Goal: Use online tool/utility: Use online tool/utility

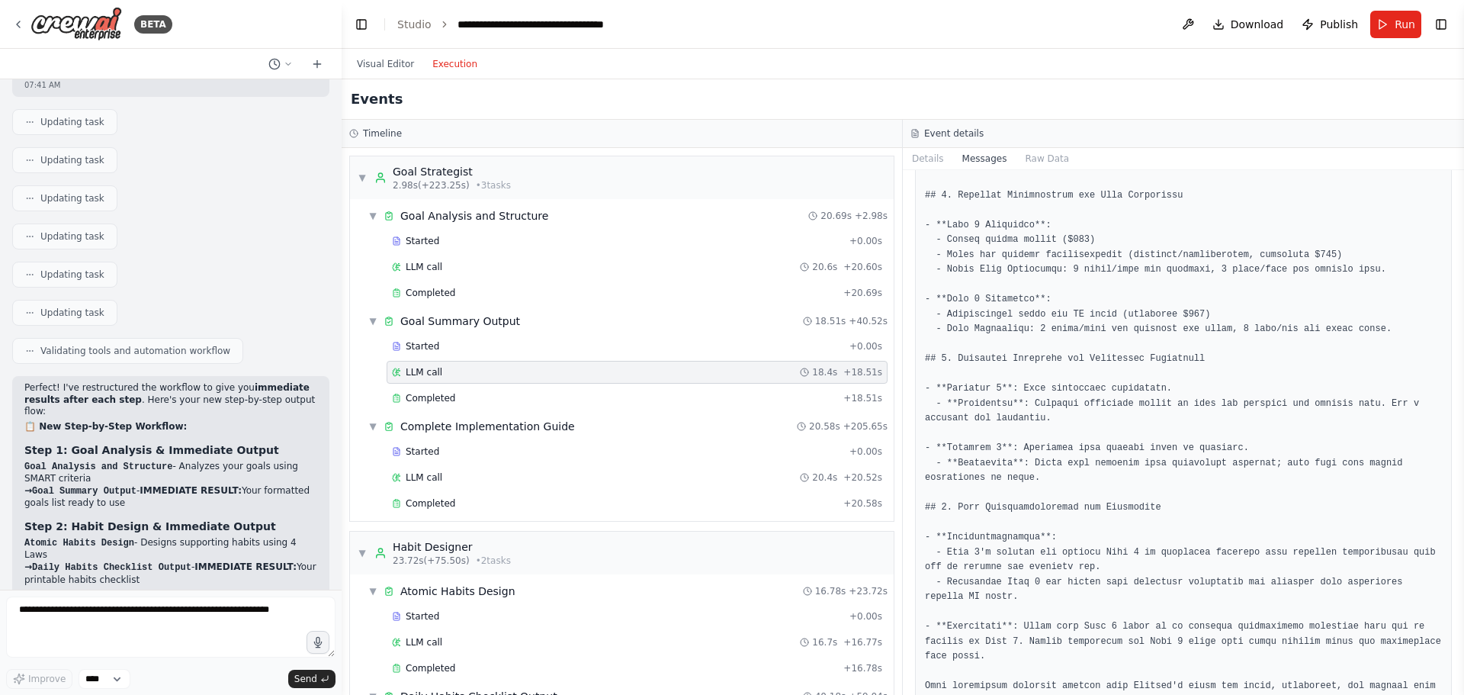
scroll to position [1606, 0]
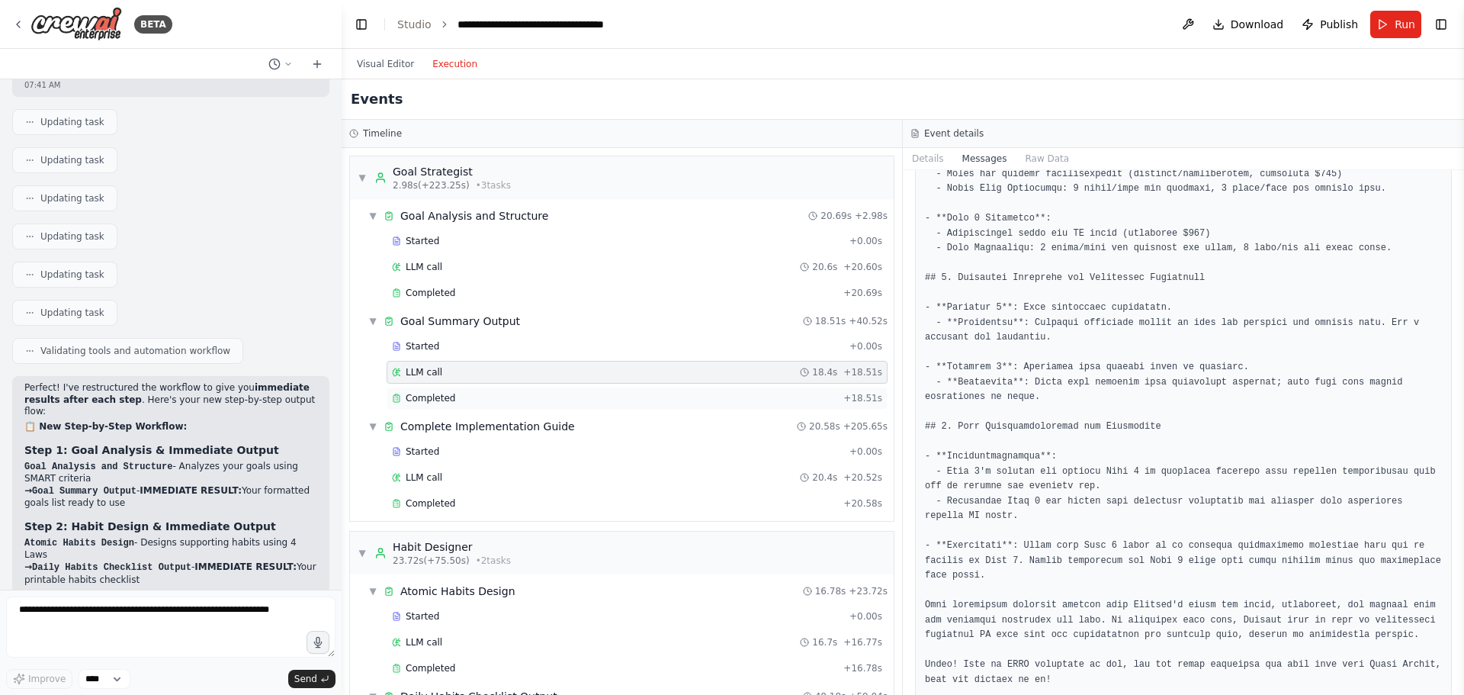
click at [448, 398] on span "Completed" at bounding box center [431, 398] width 50 height 12
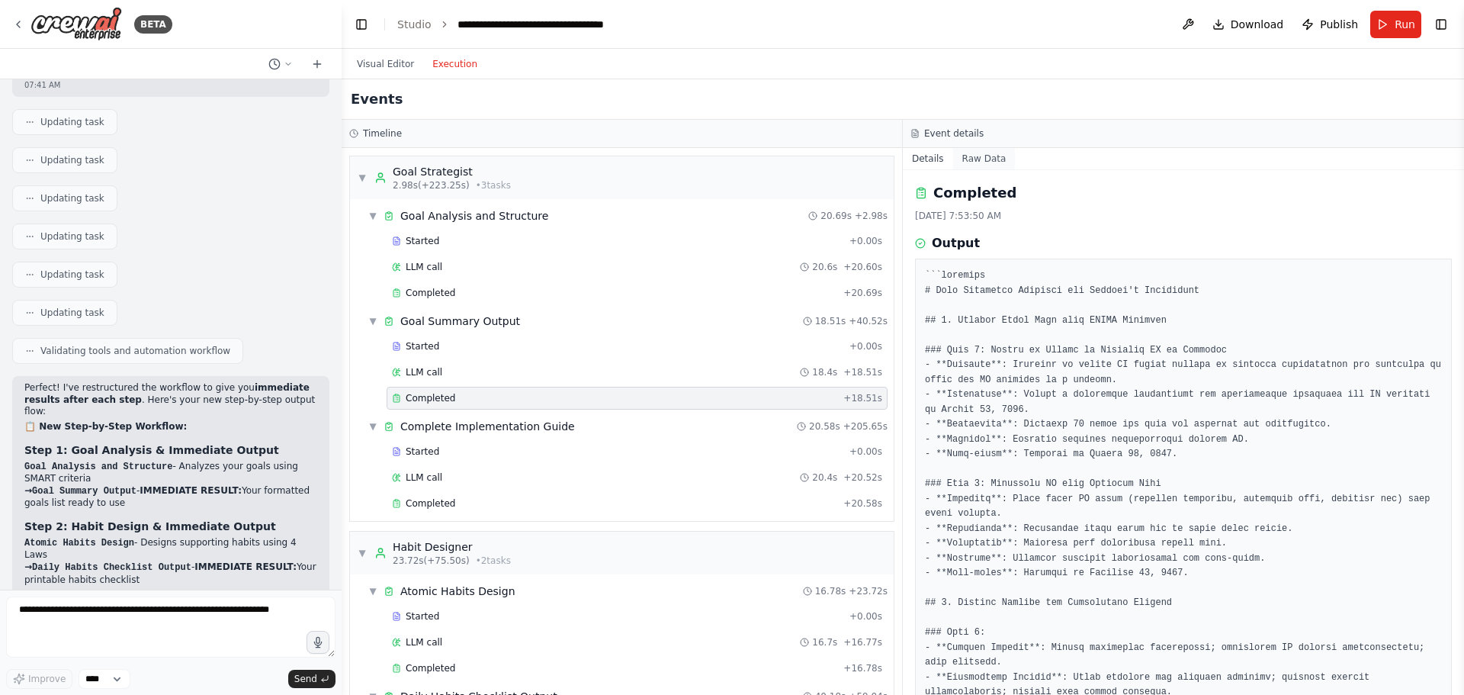
click at [970, 157] on button "Raw Data" at bounding box center [984, 158] width 63 height 21
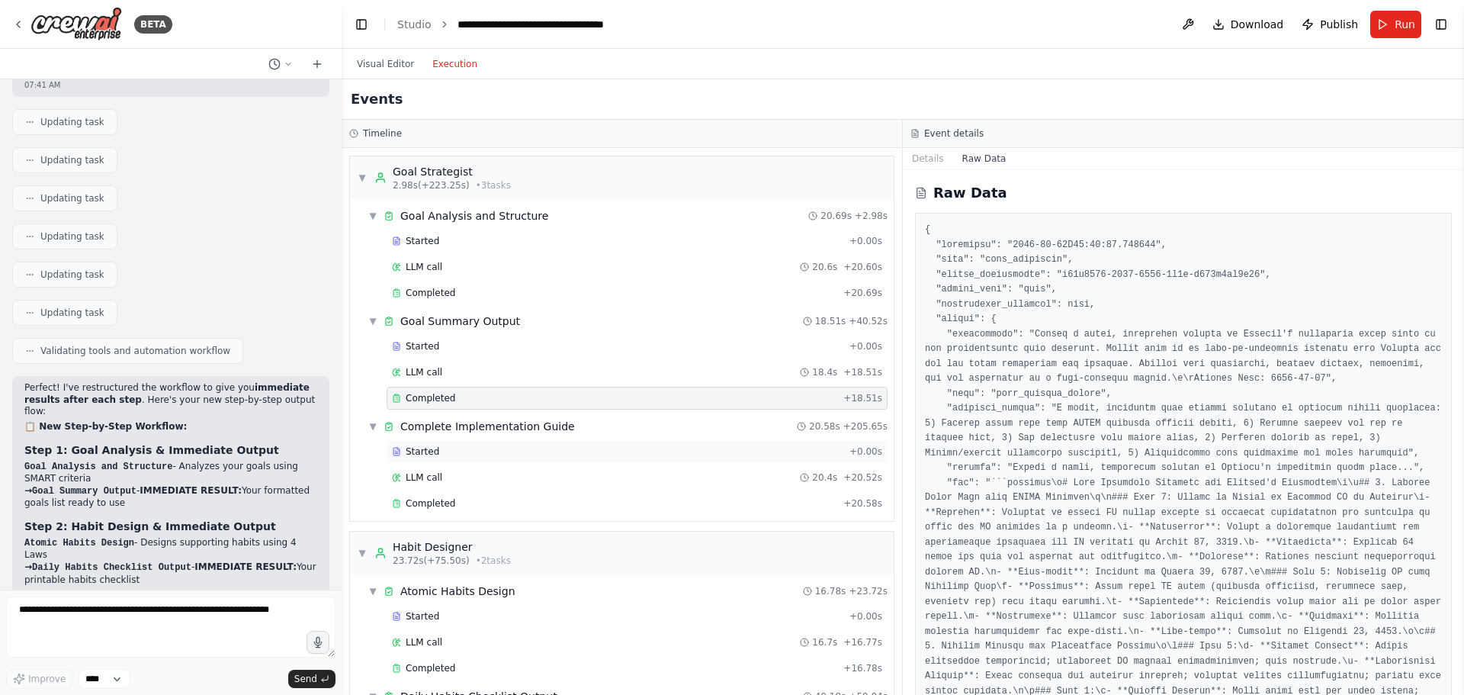
click at [444, 457] on div "Started + 0.00s" at bounding box center [637, 451] width 501 height 23
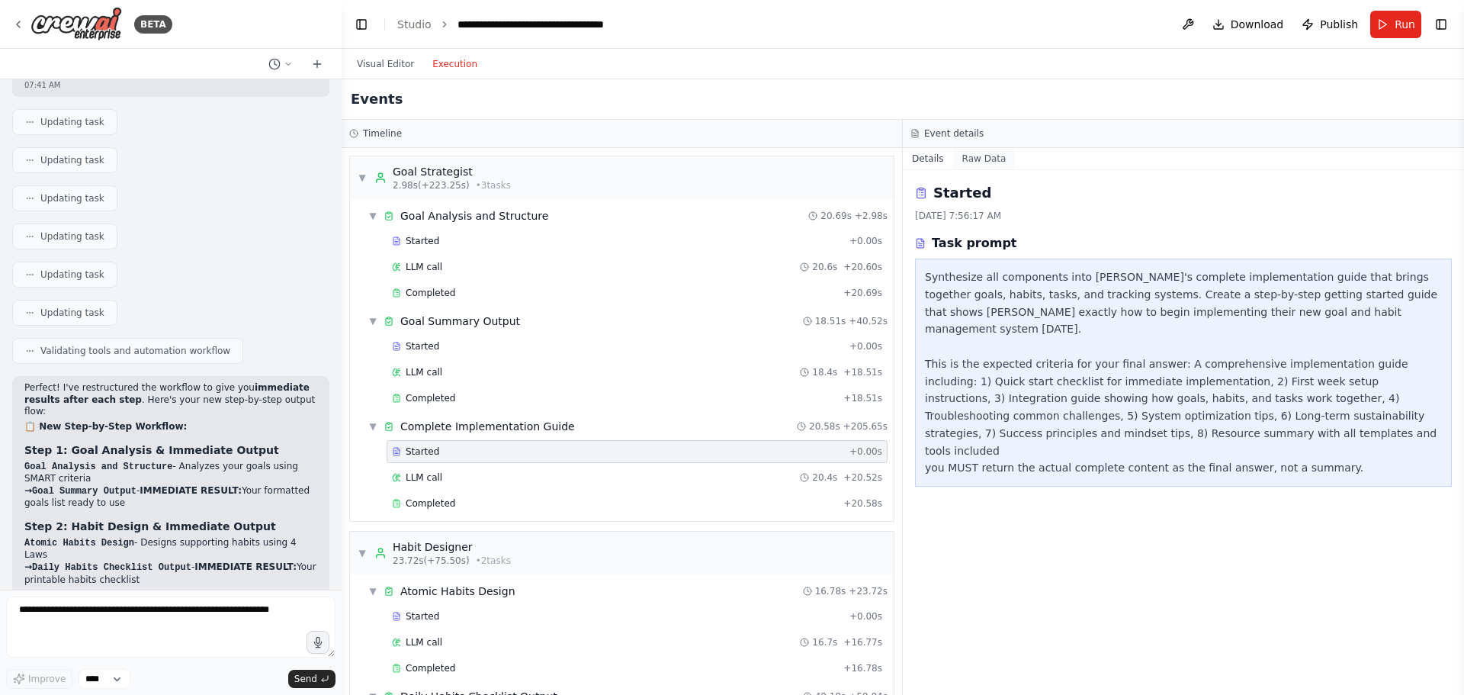
click at [974, 161] on button "Raw Data" at bounding box center [984, 158] width 63 height 21
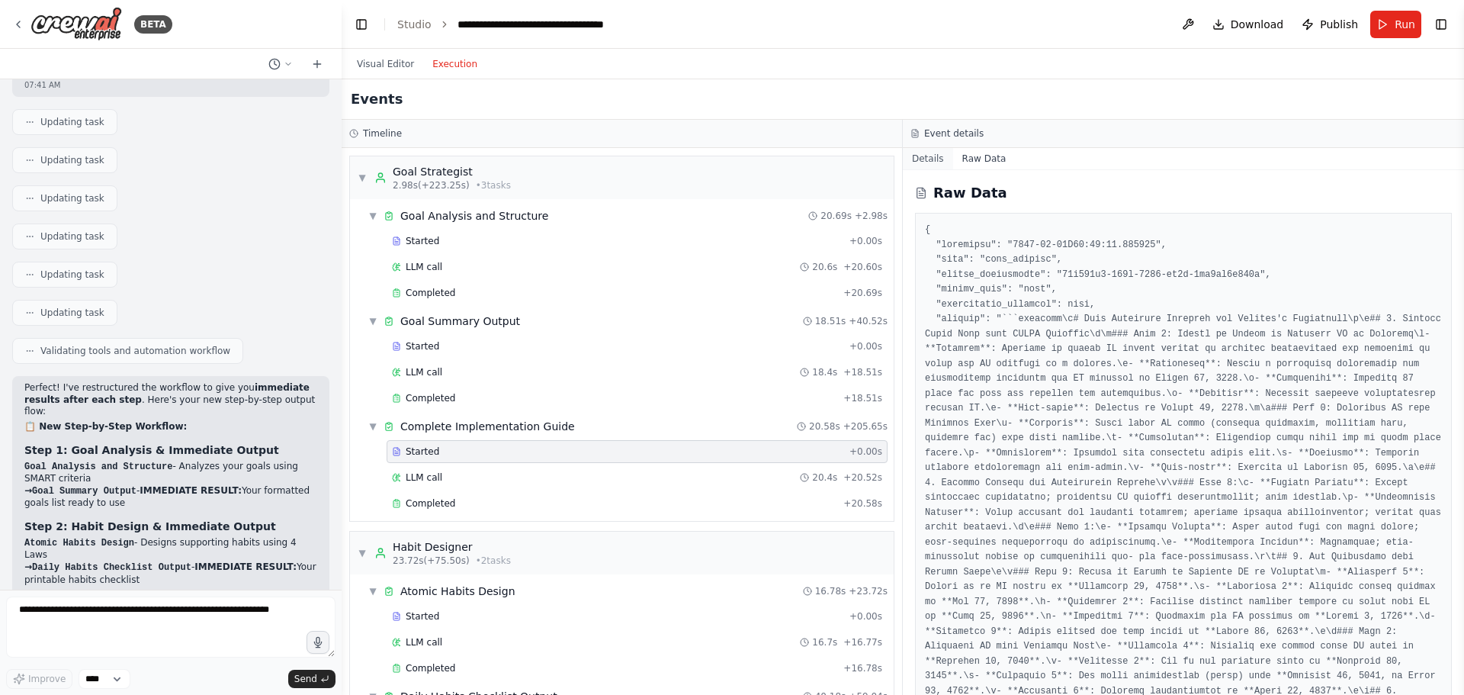
click at [929, 167] on button "Details" at bounding box center [928, 158] width 50 height 21
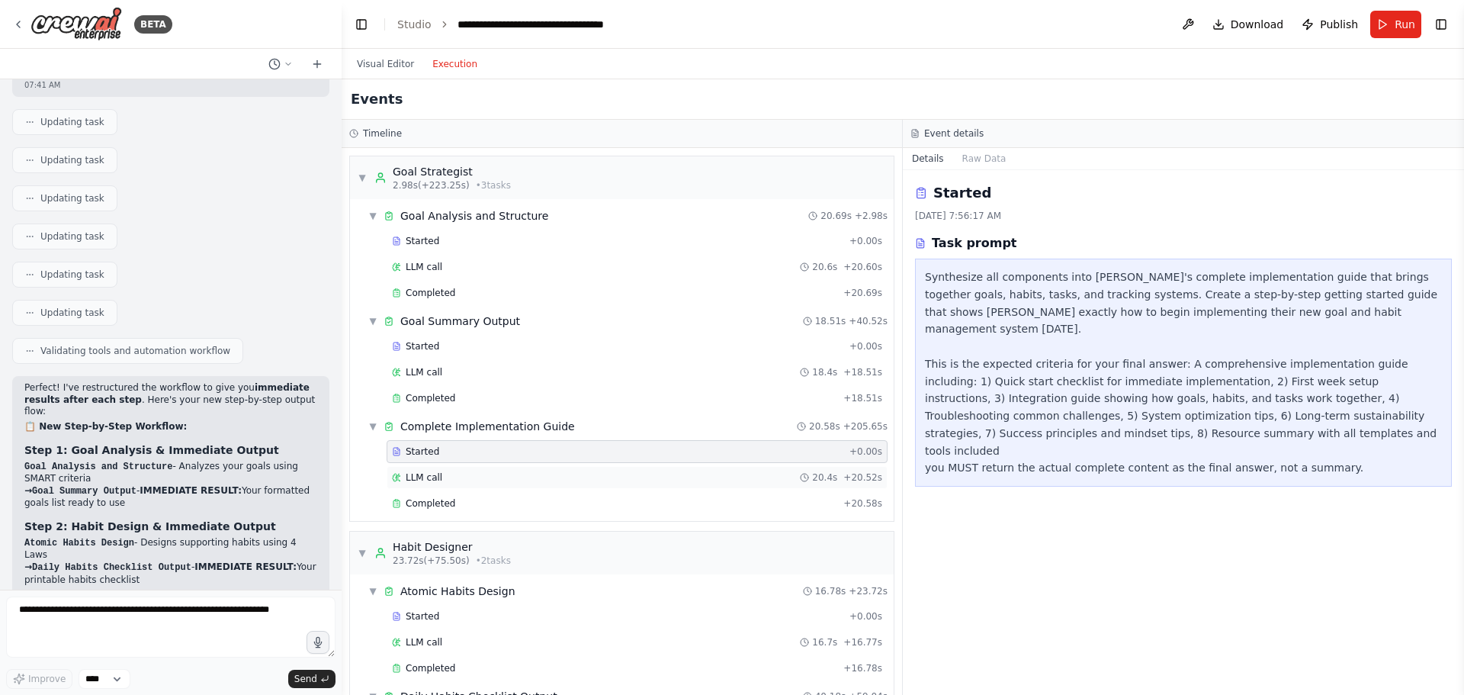
click at [440, 480] on div "LLM call 20.4s + 20.52s" at bounding box center [637, 477] width 490 height 12
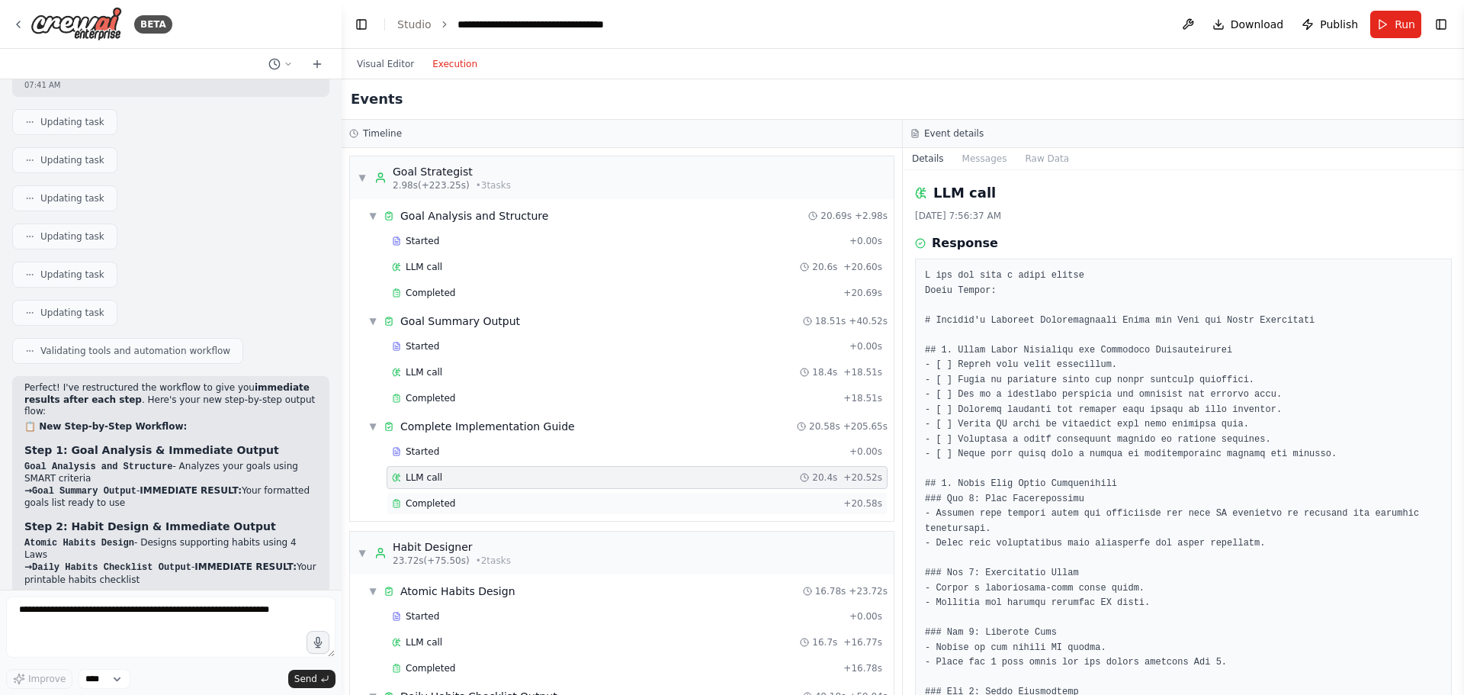
click at [510, 509] on div "Completed" at bounding box center [614, 503] width 445 height 12
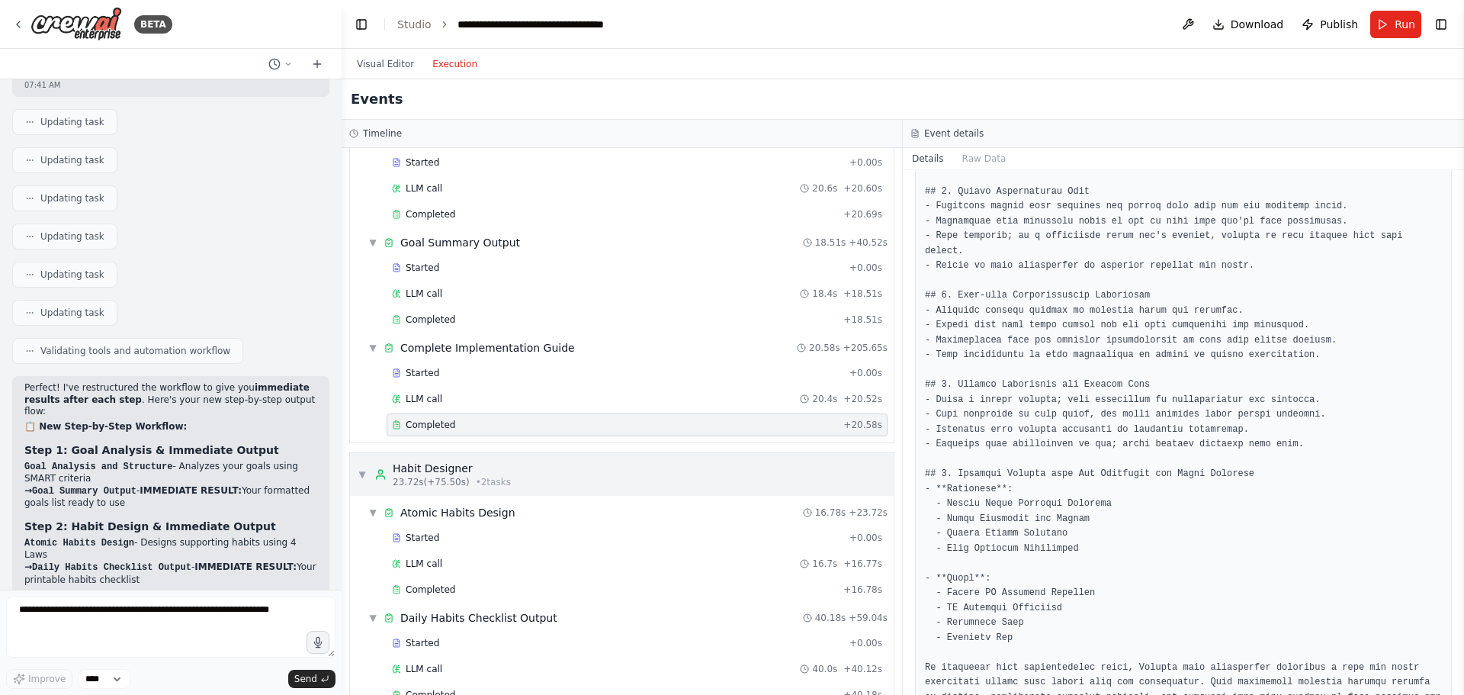
scroll to position [152, 0]
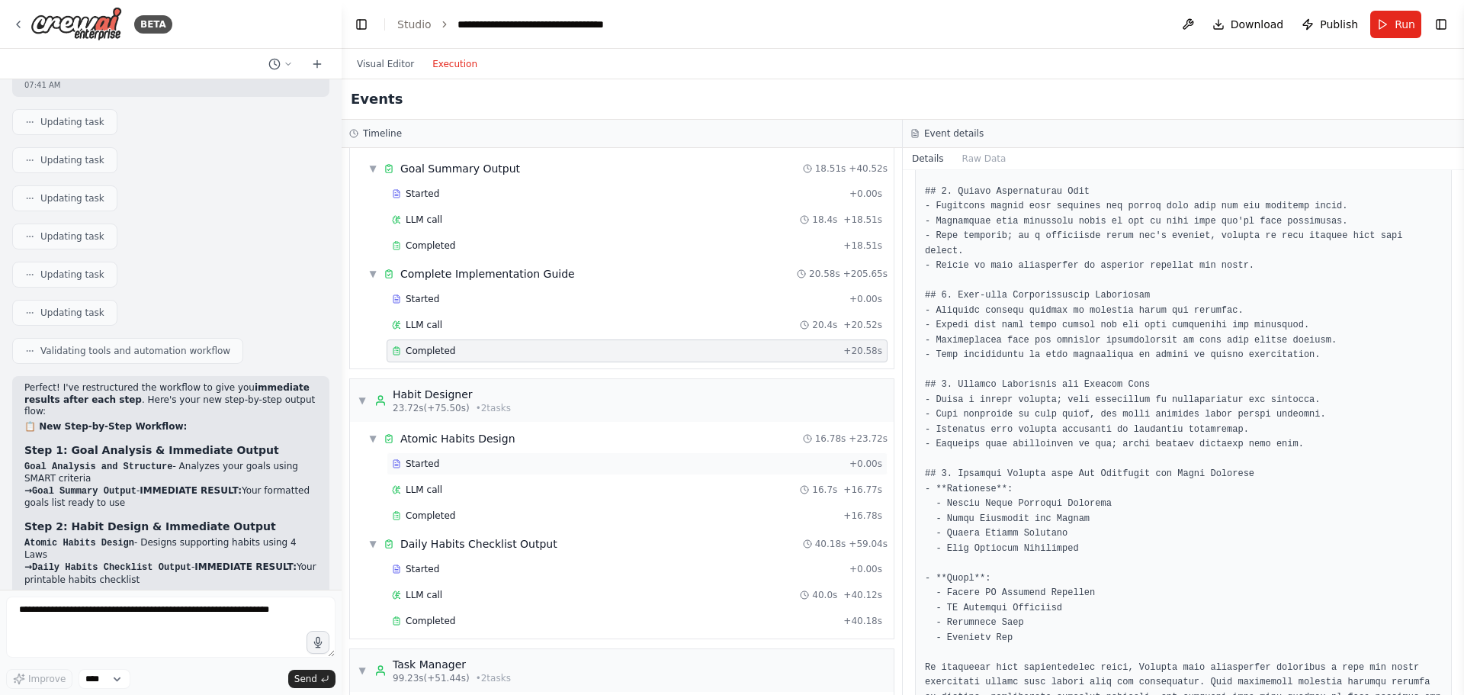
click at [553, 470] on div "Started + 0.00s" at bounding box center [637, 463] width 501 height 23
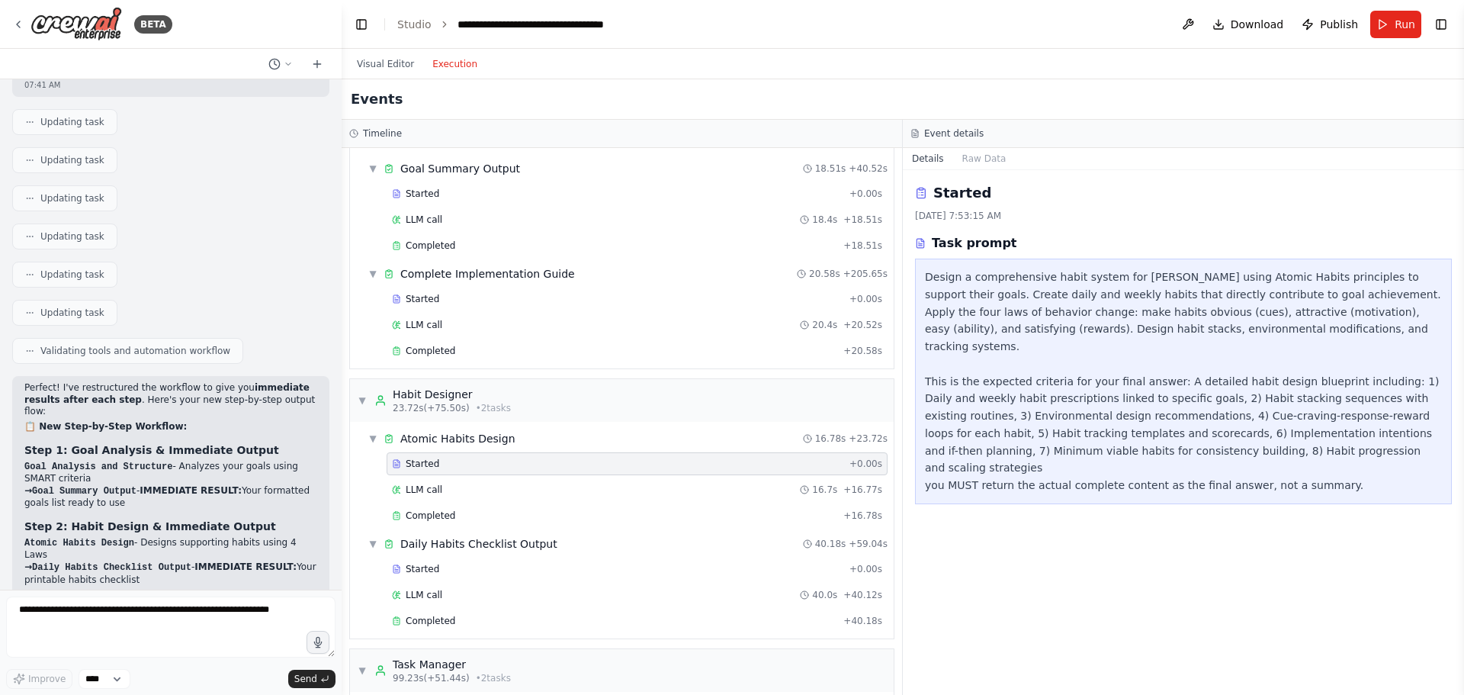
scroll to position [0, 0]
click at [975, 156] on button "Raw Data" at bounding box center [984, 158] width 63 height 21
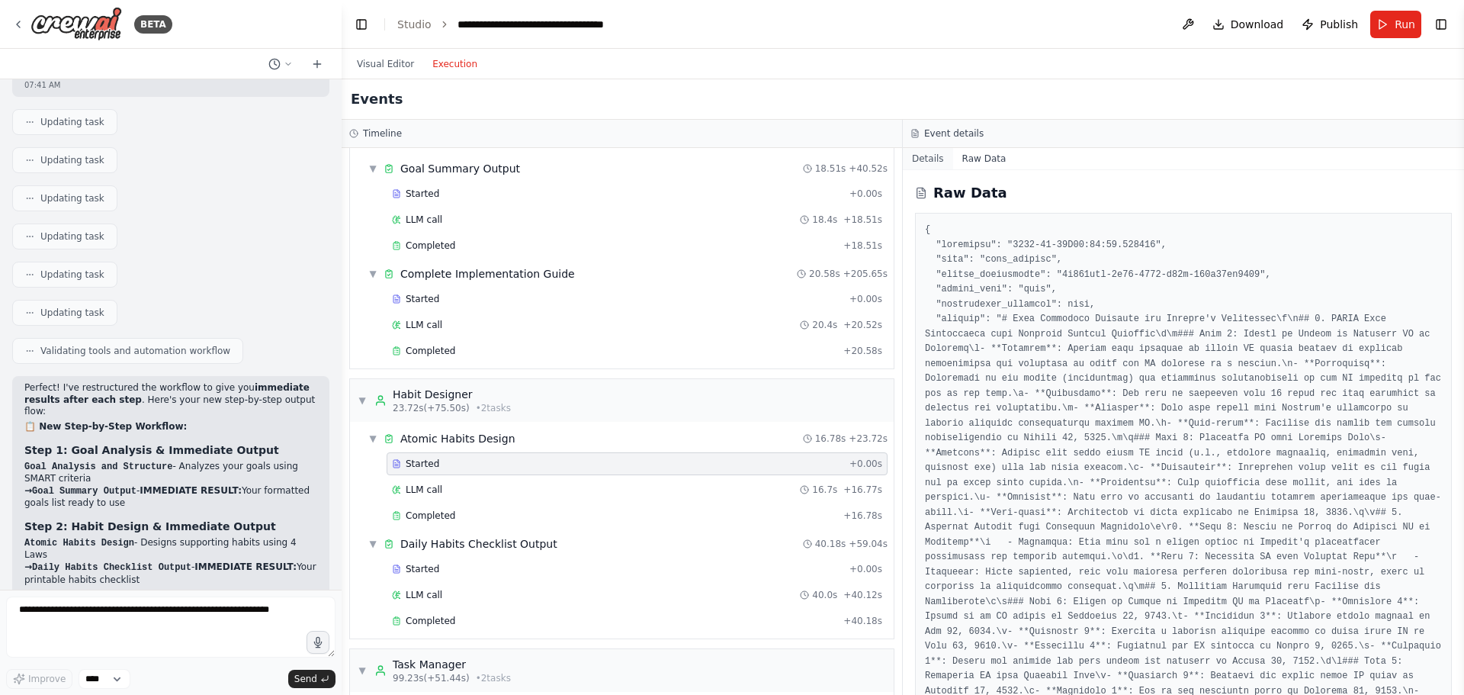
click at [920, 161] on button "Details" at bounding box center [928, 158] width 50 height 21
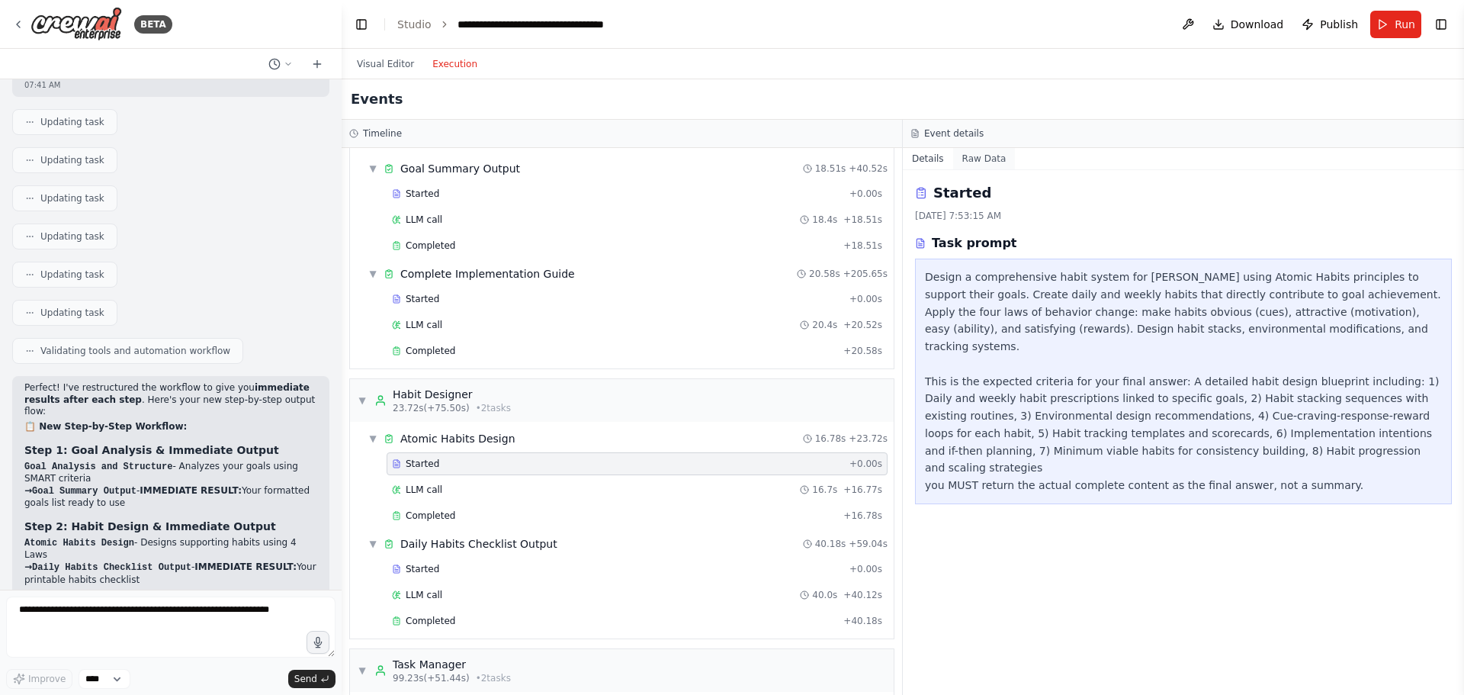
click at [983, 159] on button "Raw Data" at bounding box center [984, 158] width 63 height 21
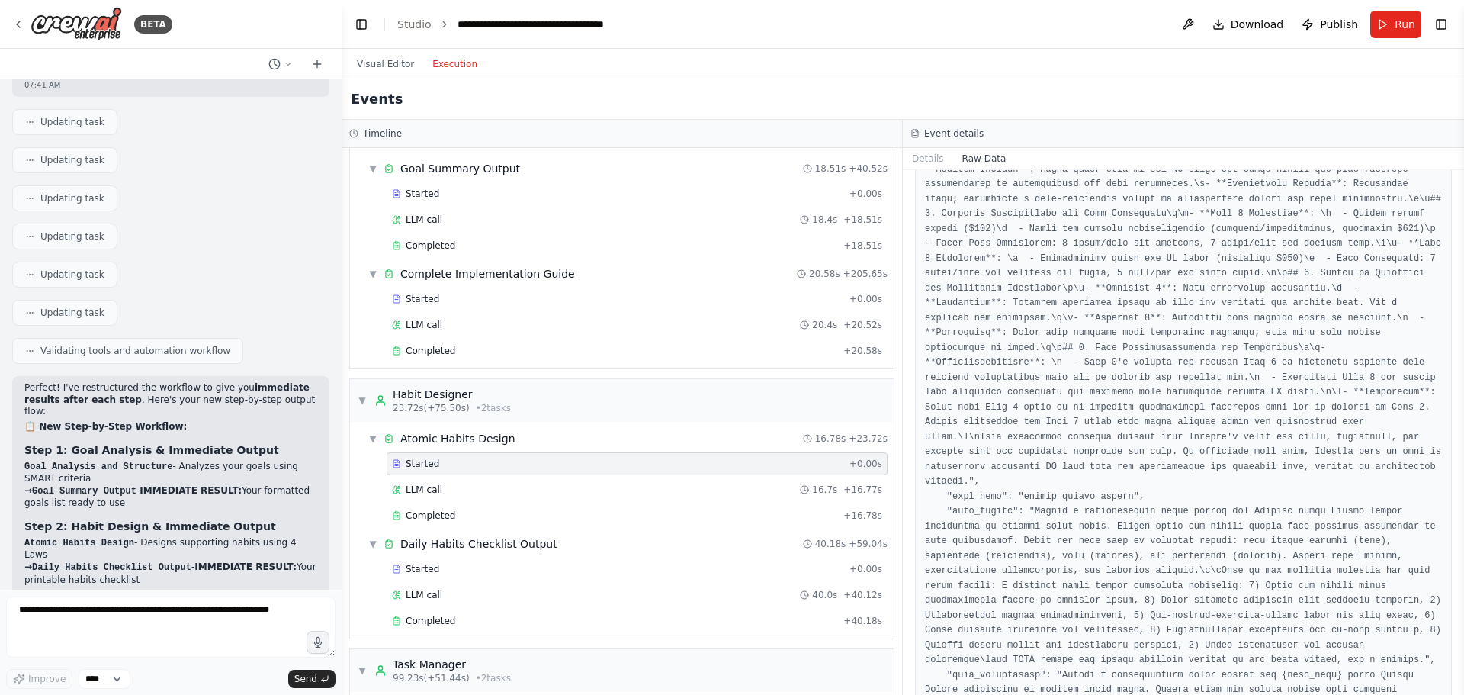
scroll to position [1840, 0]
click at [539, 490] on div "LLM call 16.7s + 16.77s" at bounding box center [637, 489] width 490 height 12
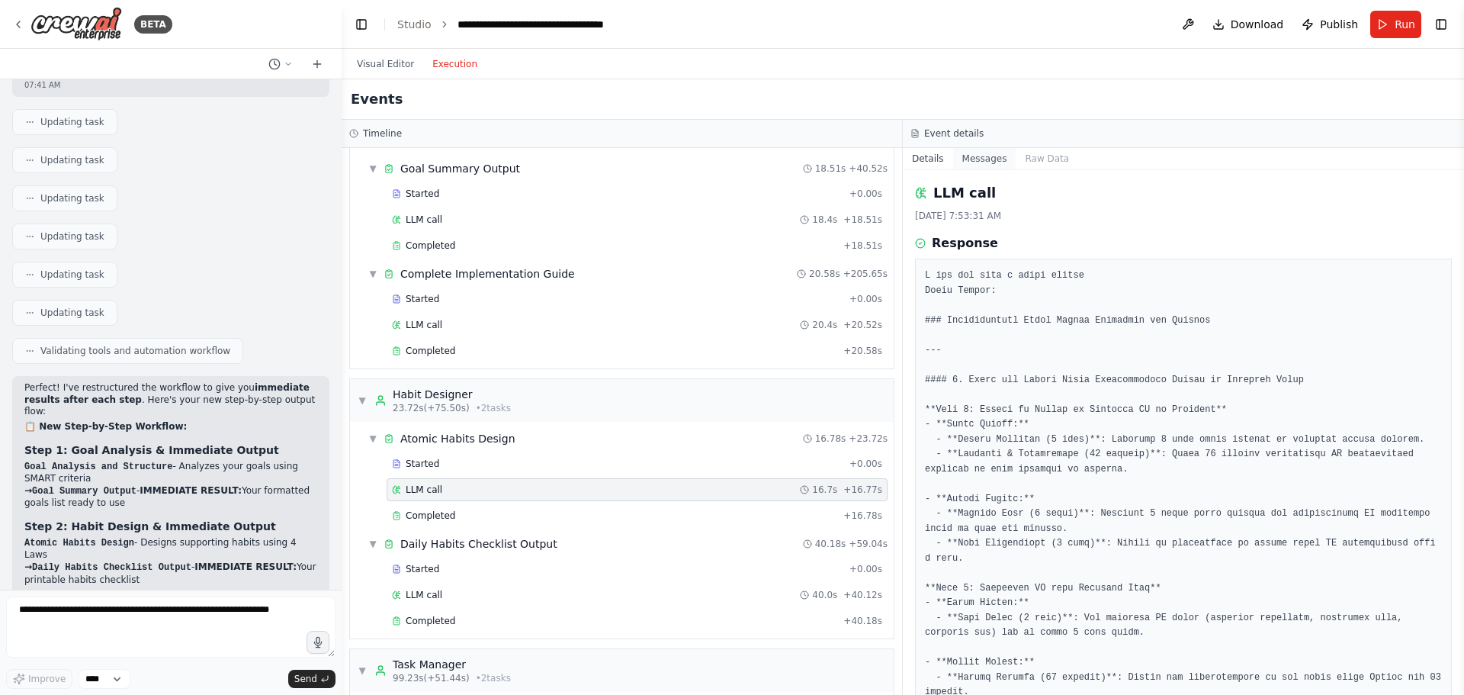
click at [977, 162] on button "Messages" at bounding box center [984, 158] width 63 height 21
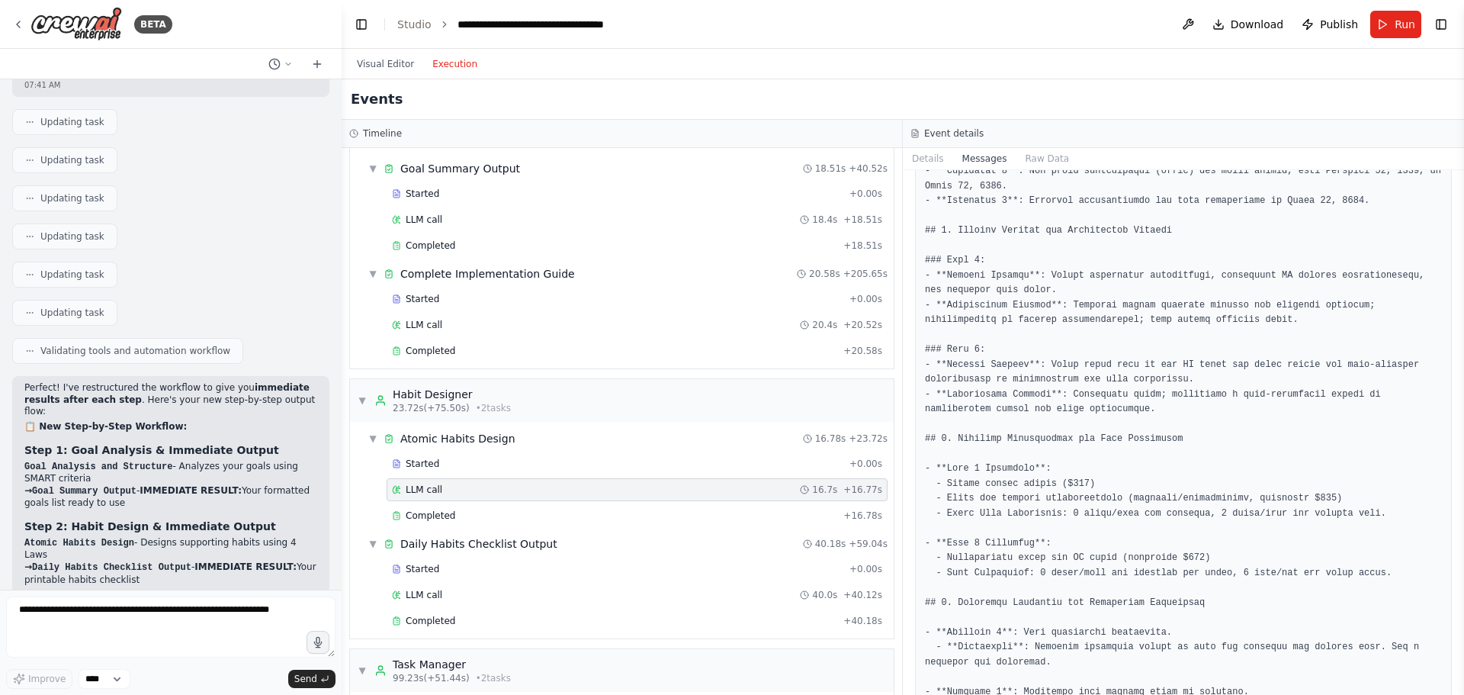
scroll to position [1269, 0]
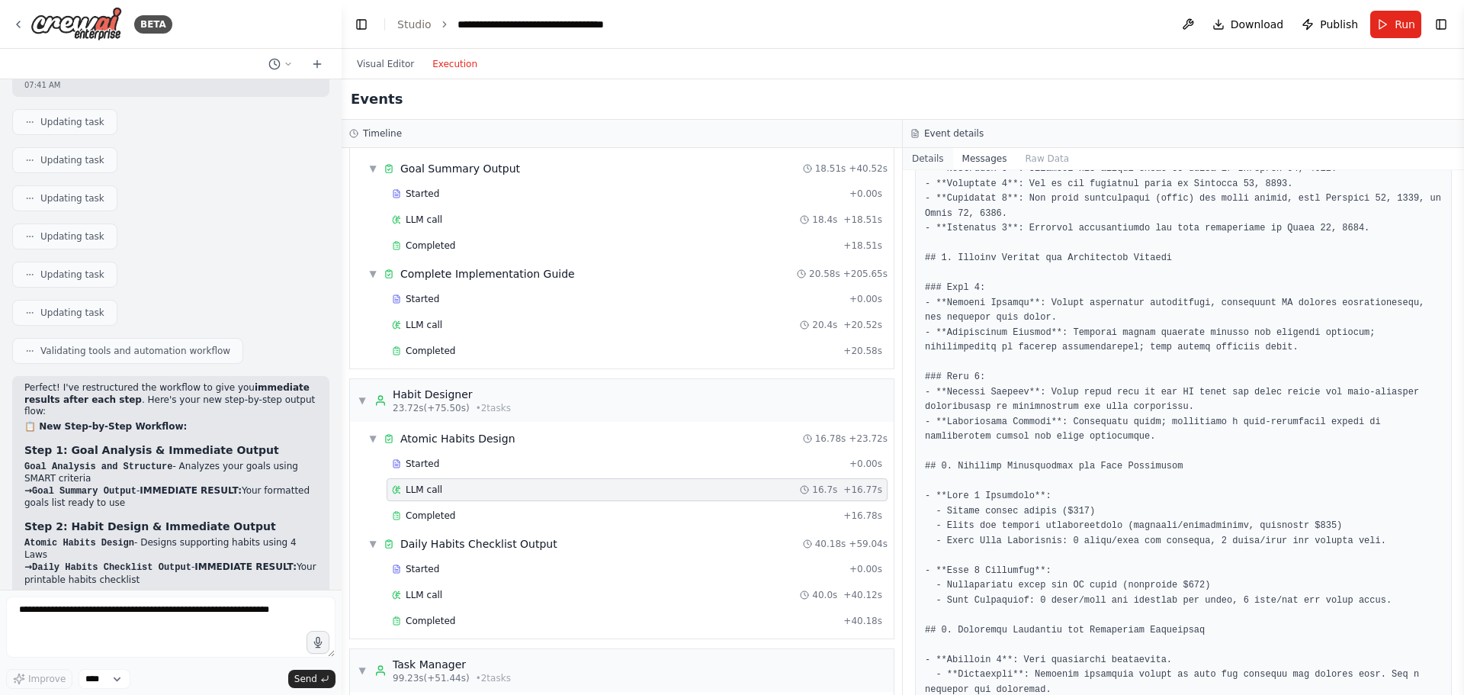
click at [925, 166] on button "Details" at bounding box center [928, 158] width 50 height 21
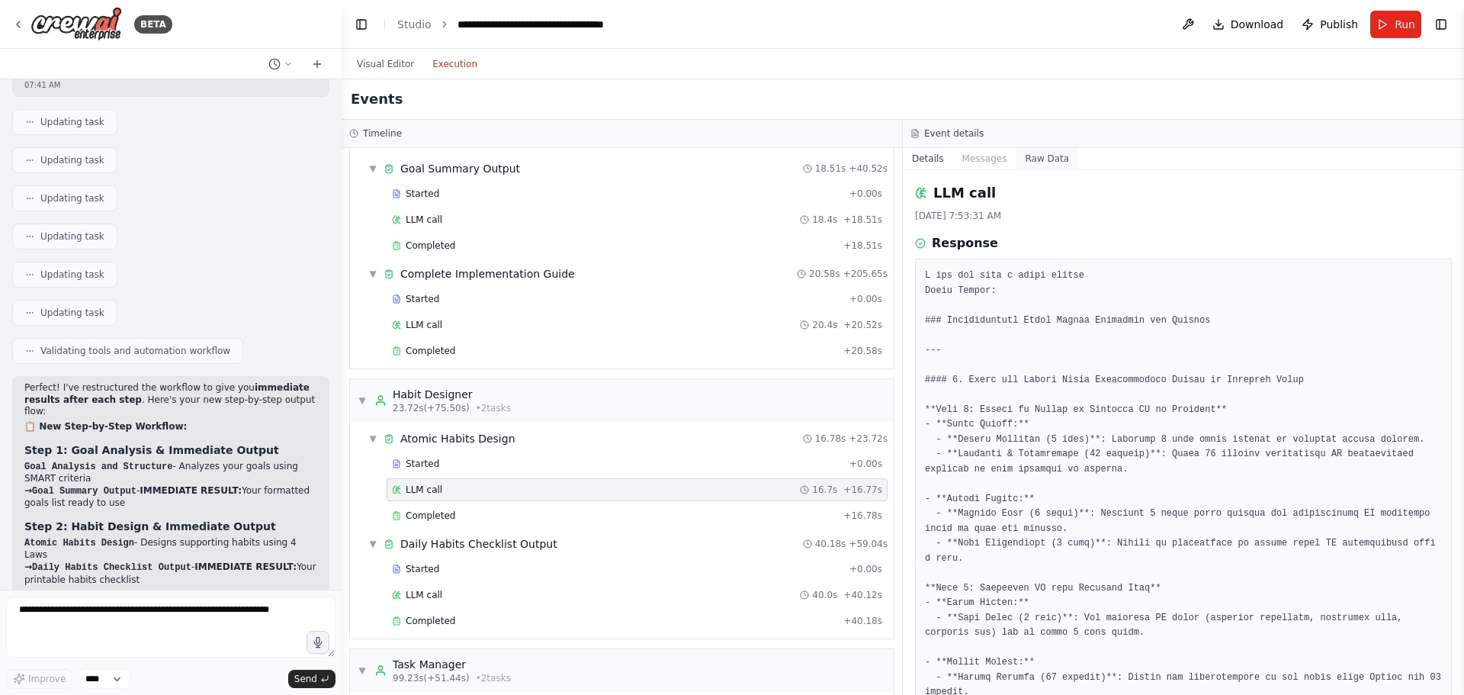
click at [1042, 156] on button "Raw Data" at bounding box center [1047, 158] width 63 height 21
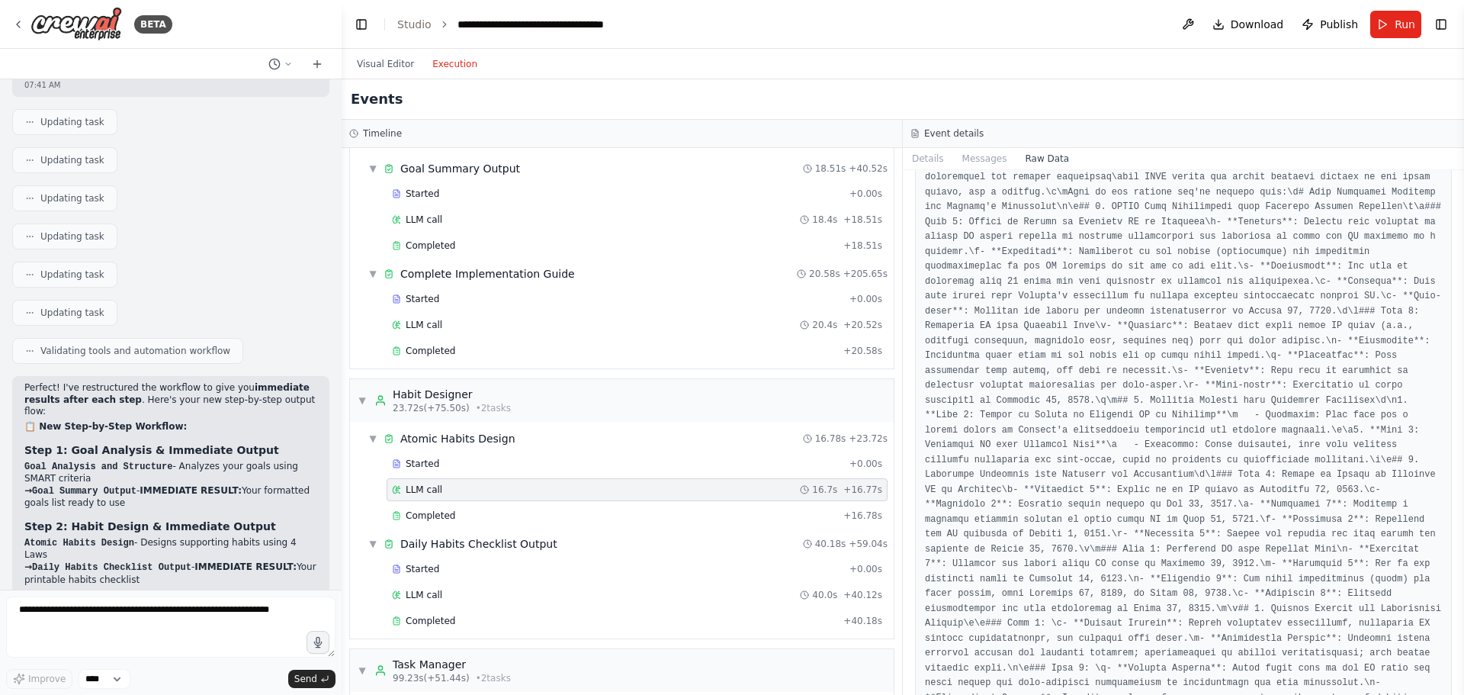
scroll to position [0, 0]
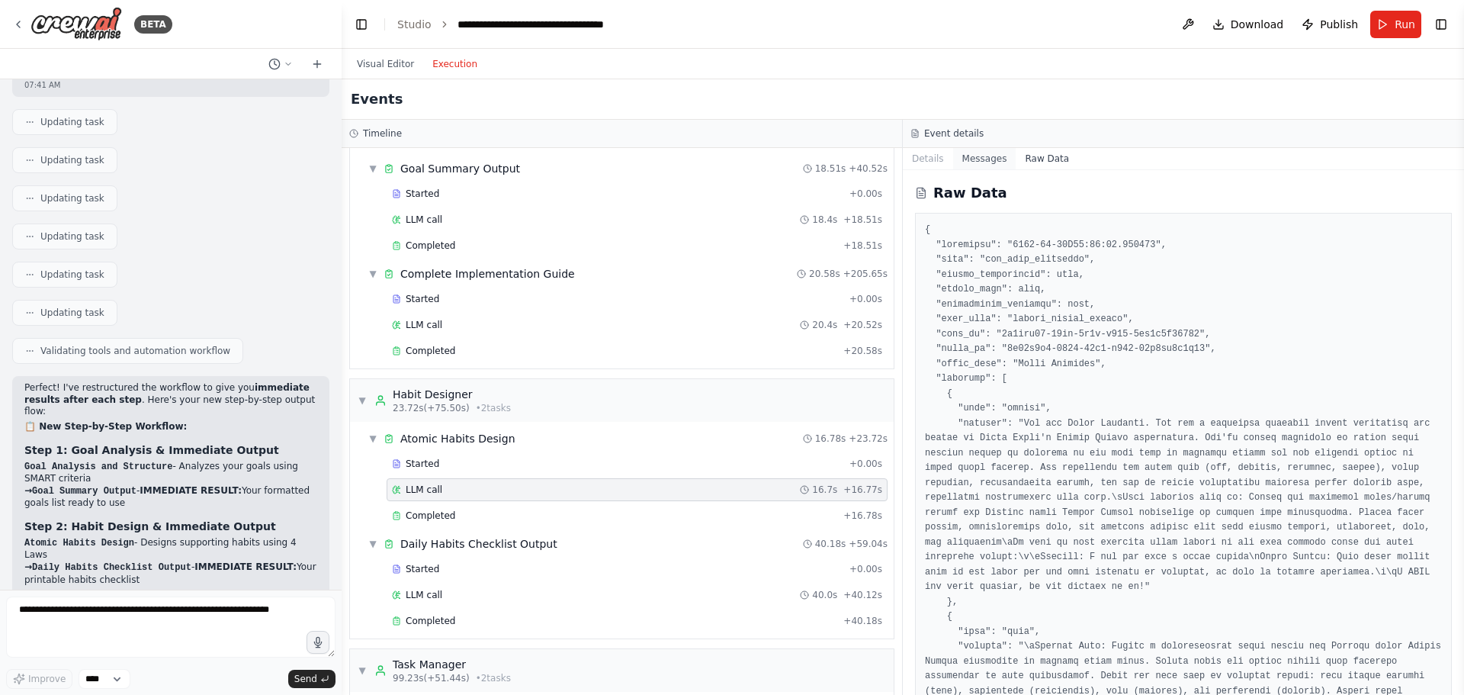
click at [971, 159] on button "Messages" at bounding box center [984, 158] width 63 height 21
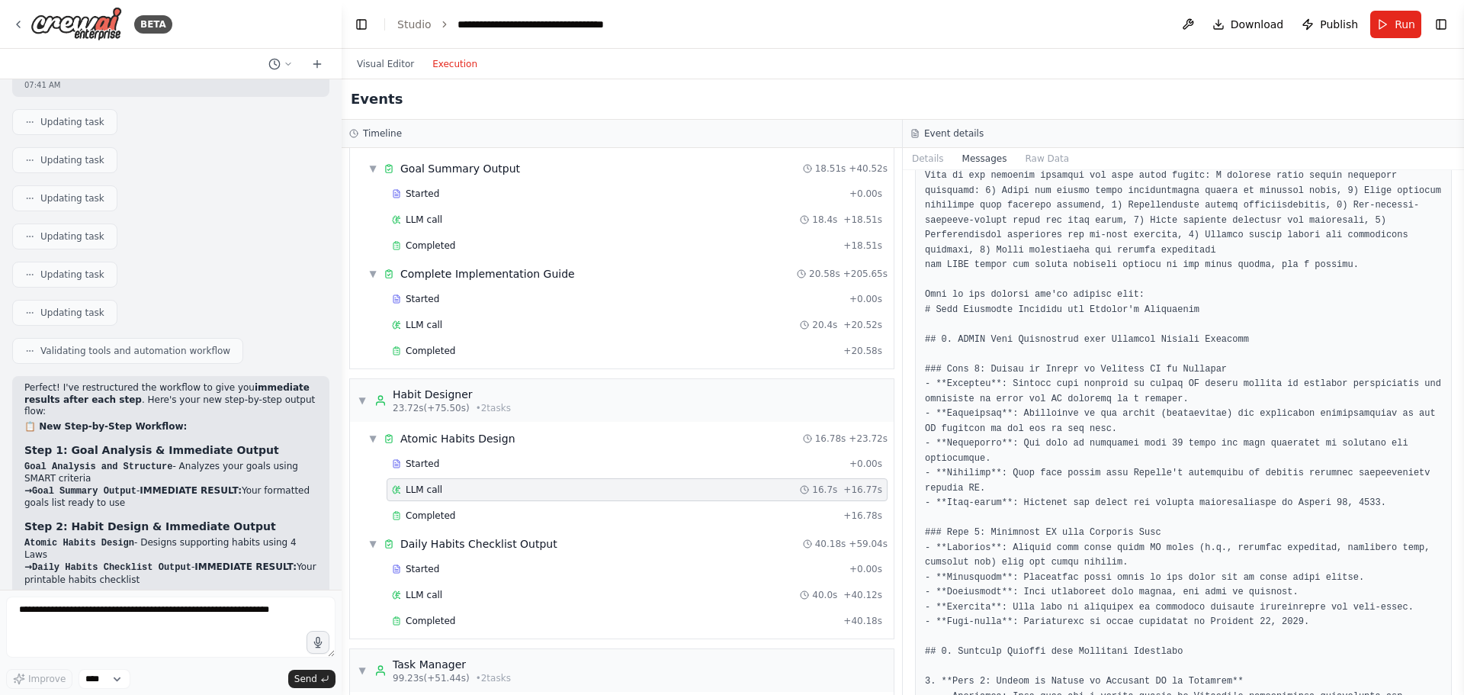
scroll to position [534, 0]
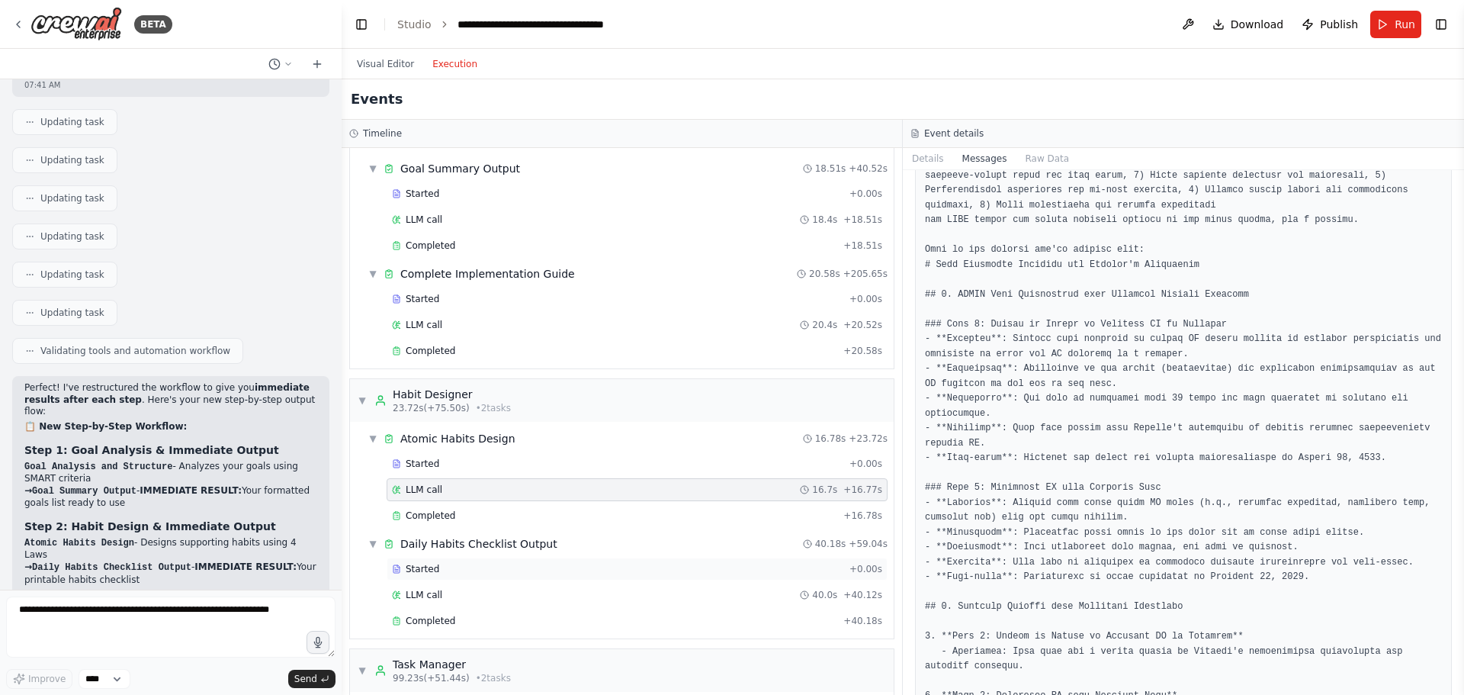
click at [469, 563] on div "Started" at bounding box center [617, 569] width 451 height 12
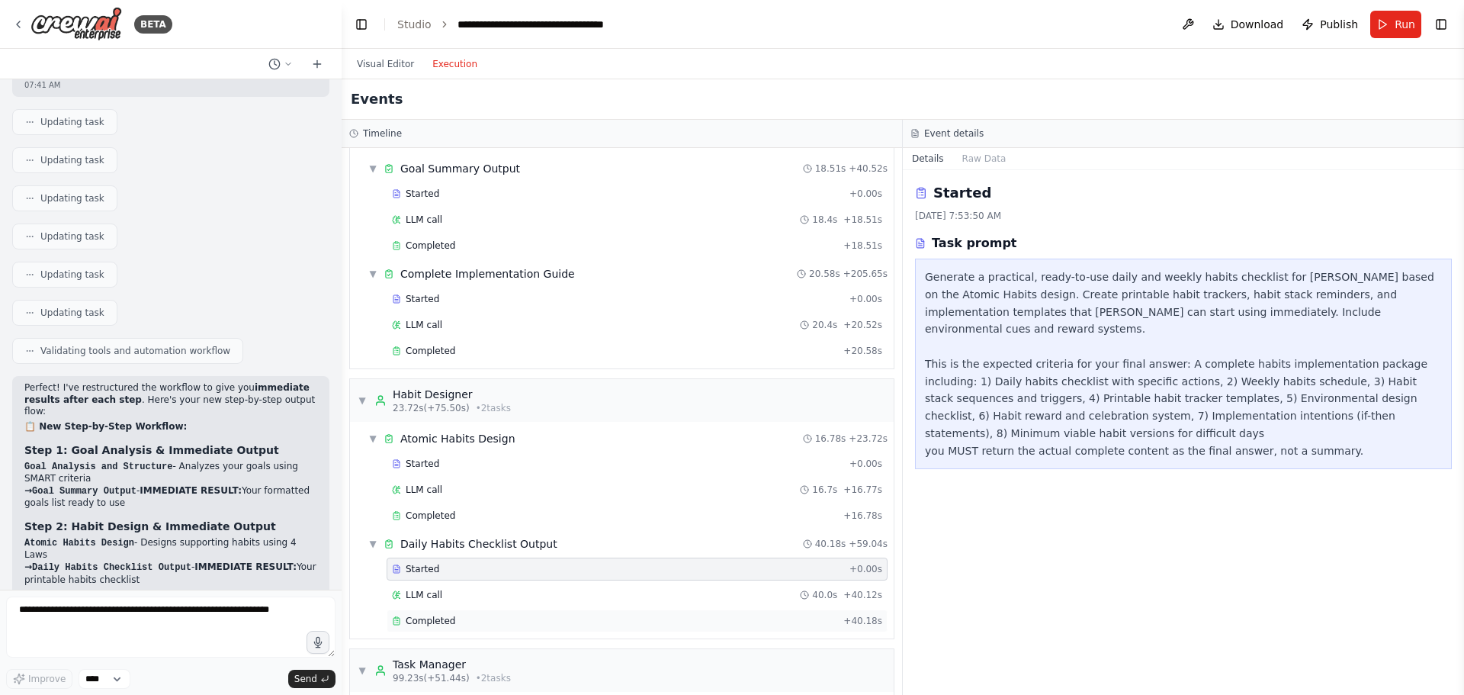
click at [428, 621] on span "Completed" at bounding box center [431, 621] width 50 height 12
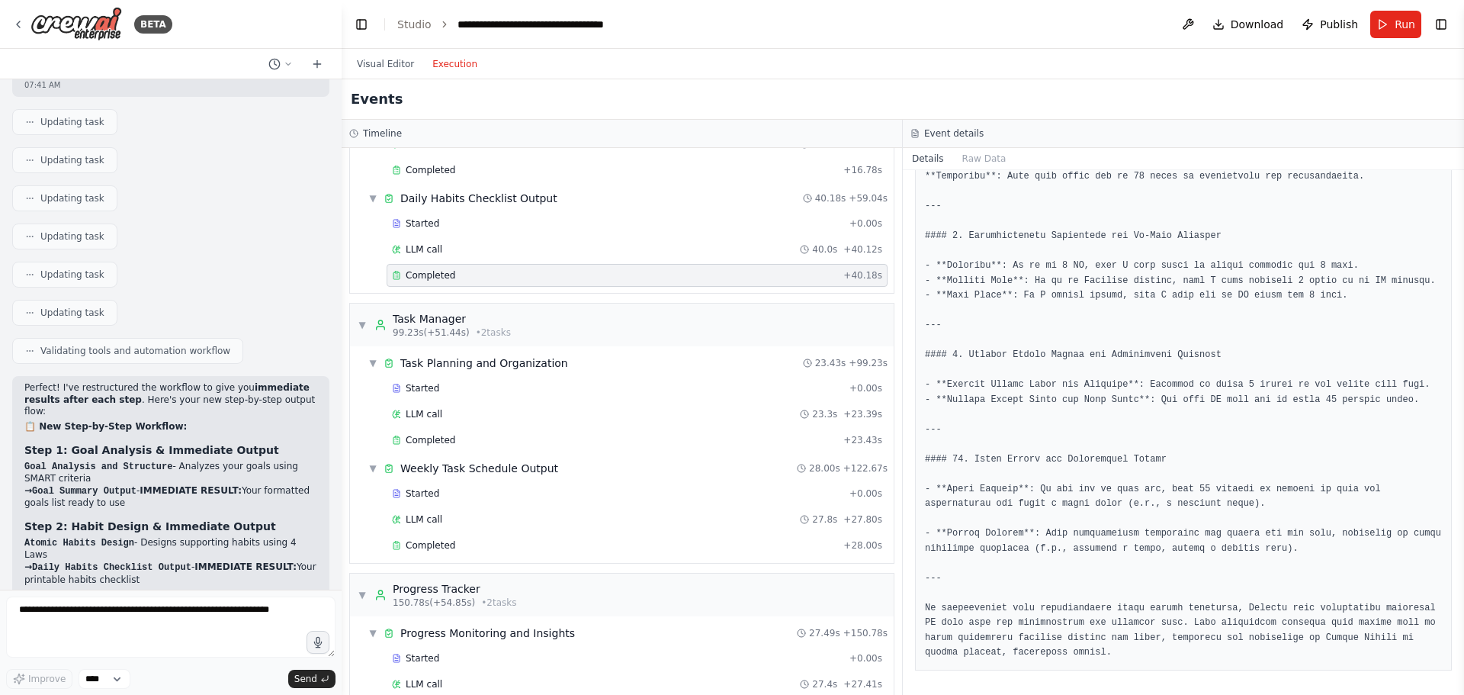
scroll to position [502, 0]
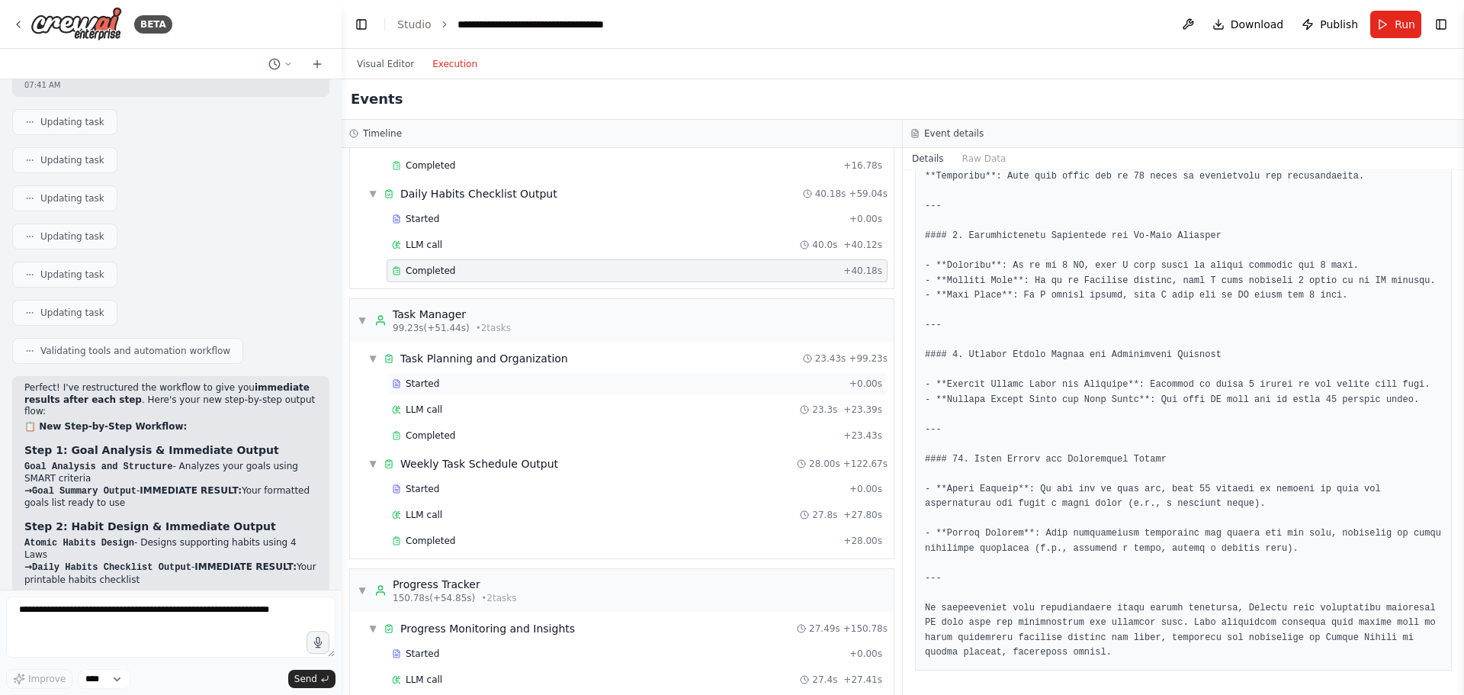
click at [432, 385] on span "Started" at bounding box center [423, 383] width 34 height 12
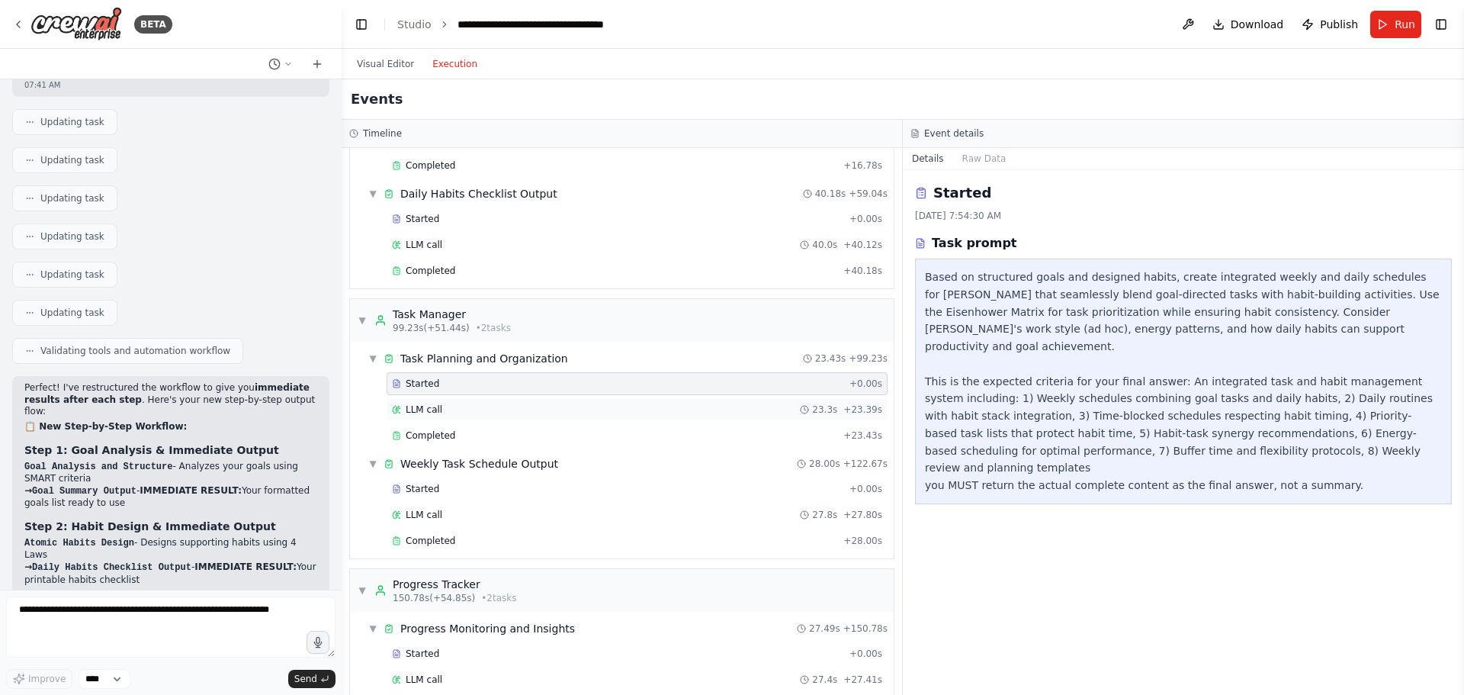
click at [413, 413] on span "LLM call" at bounding box center [424, 409] width 37 height 12
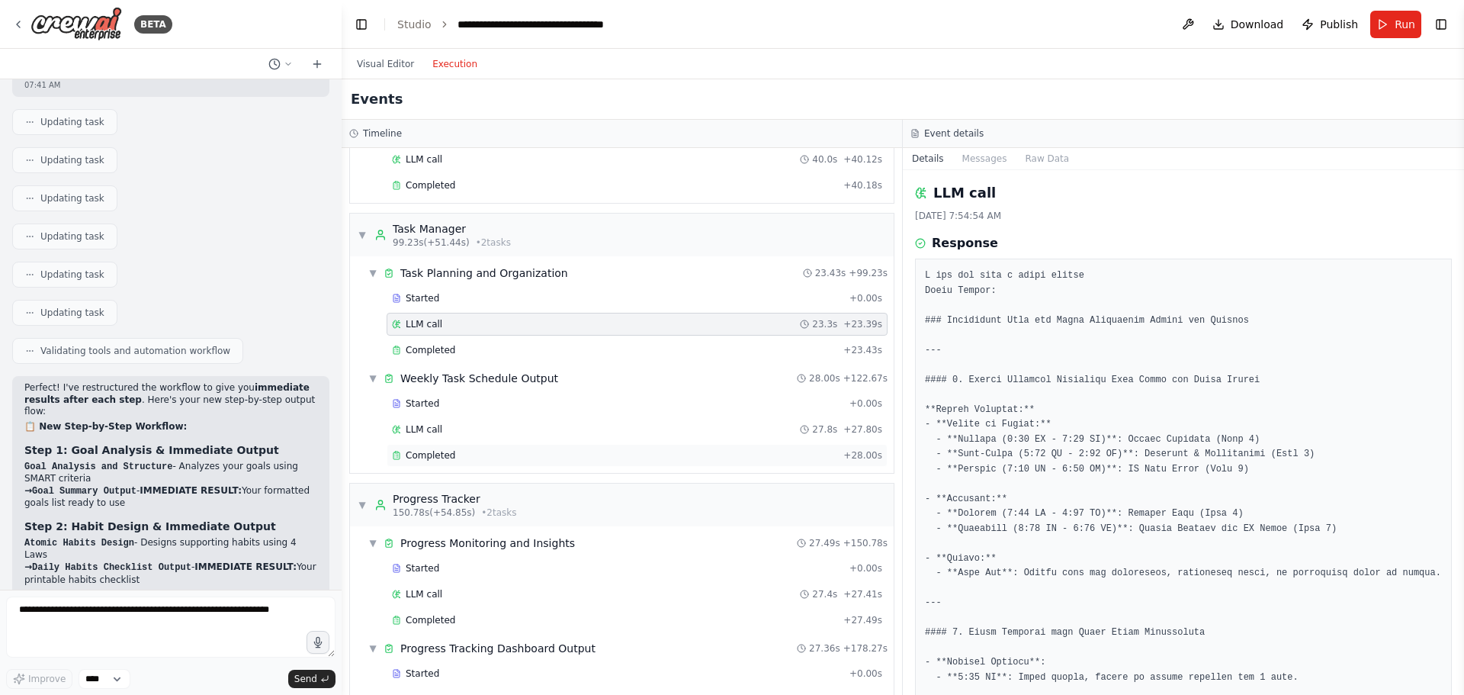
scroll to position [807, 0]
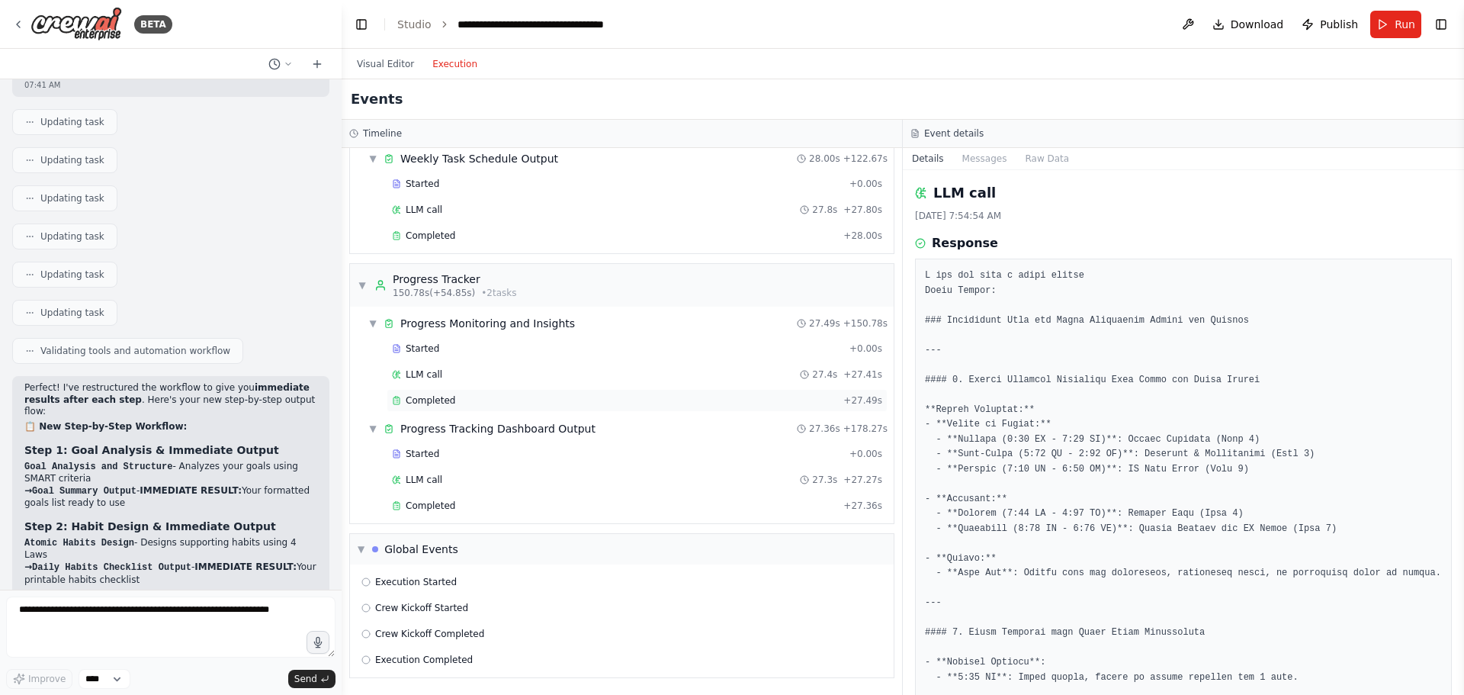
click at [428, 399] on span "Completed" at bounding box center [431, 400] width 50 height 12
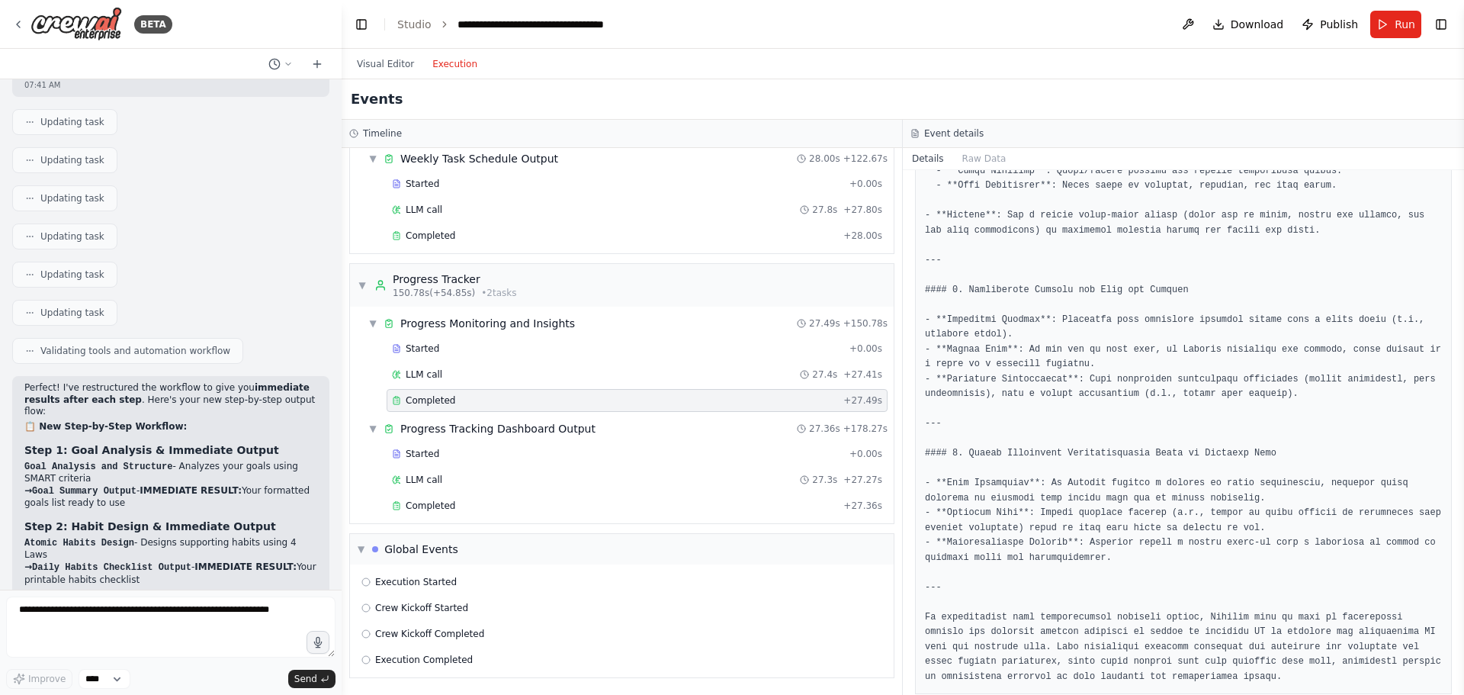
scroll to position [1229, 0]
